Goal: Communication & Community: Connect with others

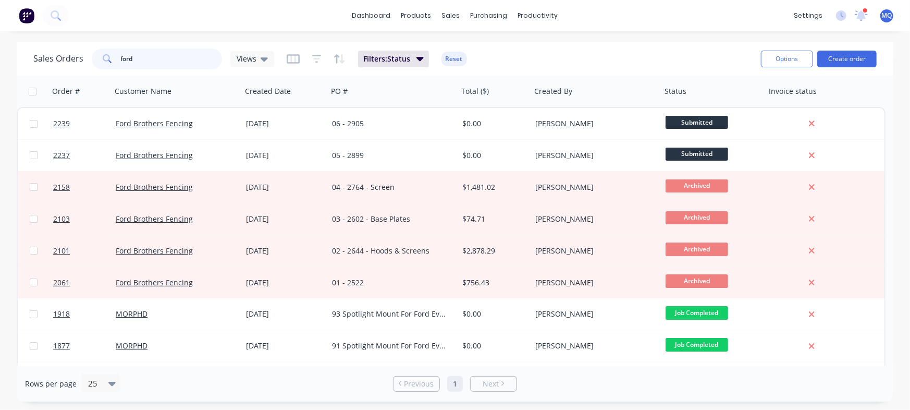
click at [168, 56] on input "ford" at bounding box center [172, 58] width 102 height 21
type input "gecko"
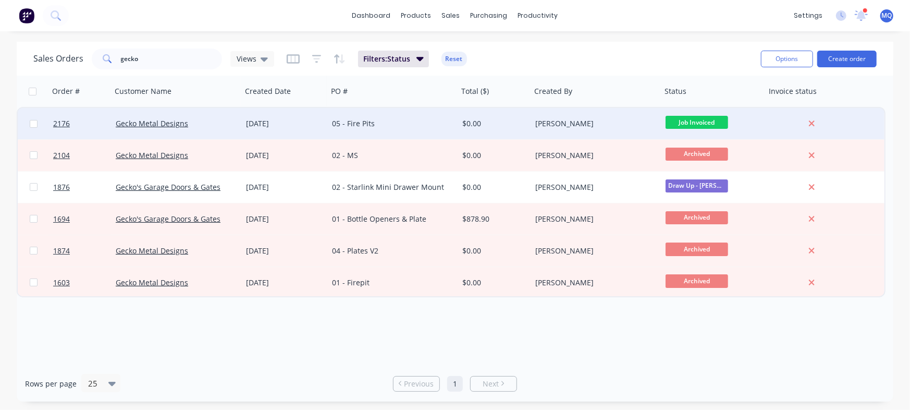
click at [288, 121] on div "[DATE]" at bounding box center [285, 123] width 78 height 10
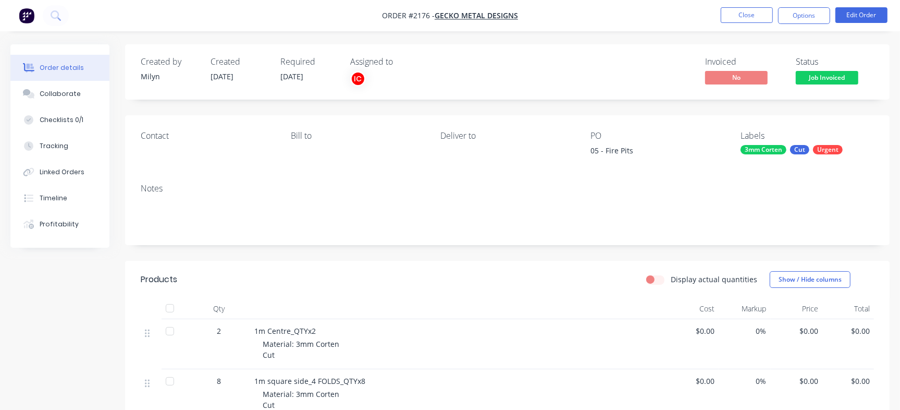
click at [69, 82] on button "Collaborate" at bounding box center [59, 94] width 99 height 26
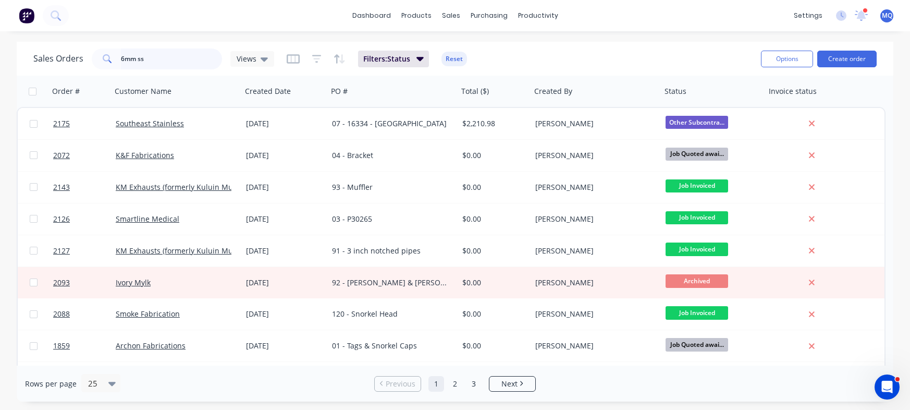
click at [169, 55] on input "6mm ss" at bounding box center [172, 58] width 102 height 21
drag, startPoint x: 164, startPoint y: 56, endPoint x: 99, endPoint y: 60, distance: 64.7
click at [99, 60] on div "6mm ss" at bounding box center [157, 58] width 130 height 21
type input "ford"
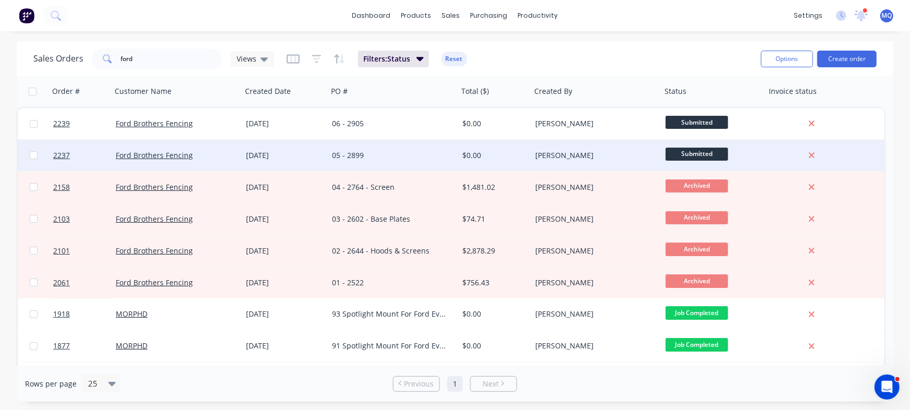
click at [148, 149] on div "Ford Brothers Fencing" at bounding box center [177, 155] width 130 height 31
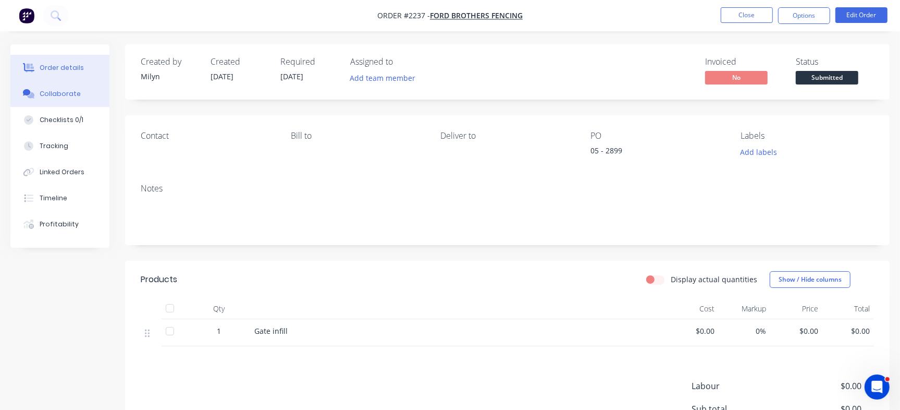
click at [81, 98] on button "Collaborate" at bounding box center [59, 94] width 99 height 26
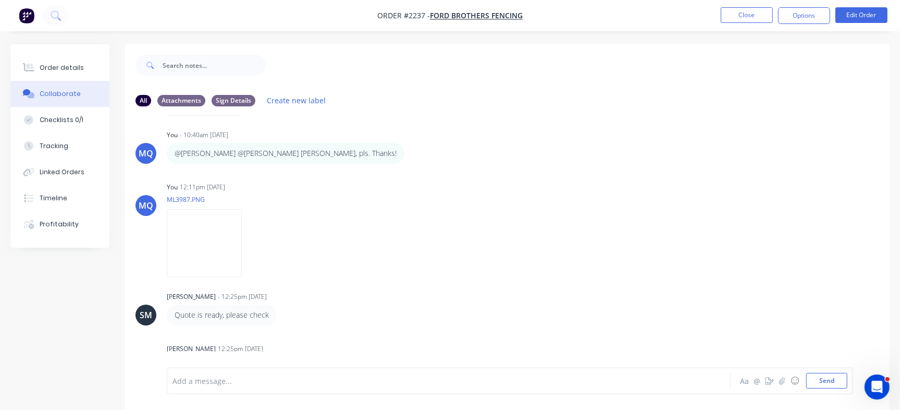
scroll to position [242, 0]
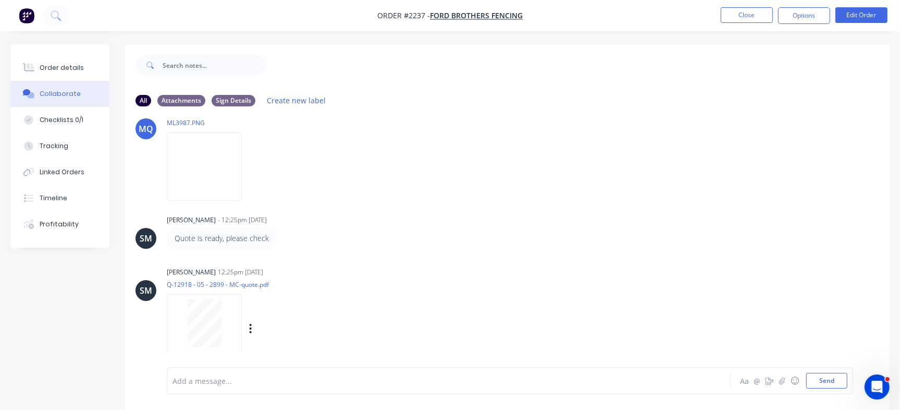
click at [179, 328] on div at bounding box center [204, 323] width 66 height 48
